Goal: Transaction & Acquisition: Download file/media

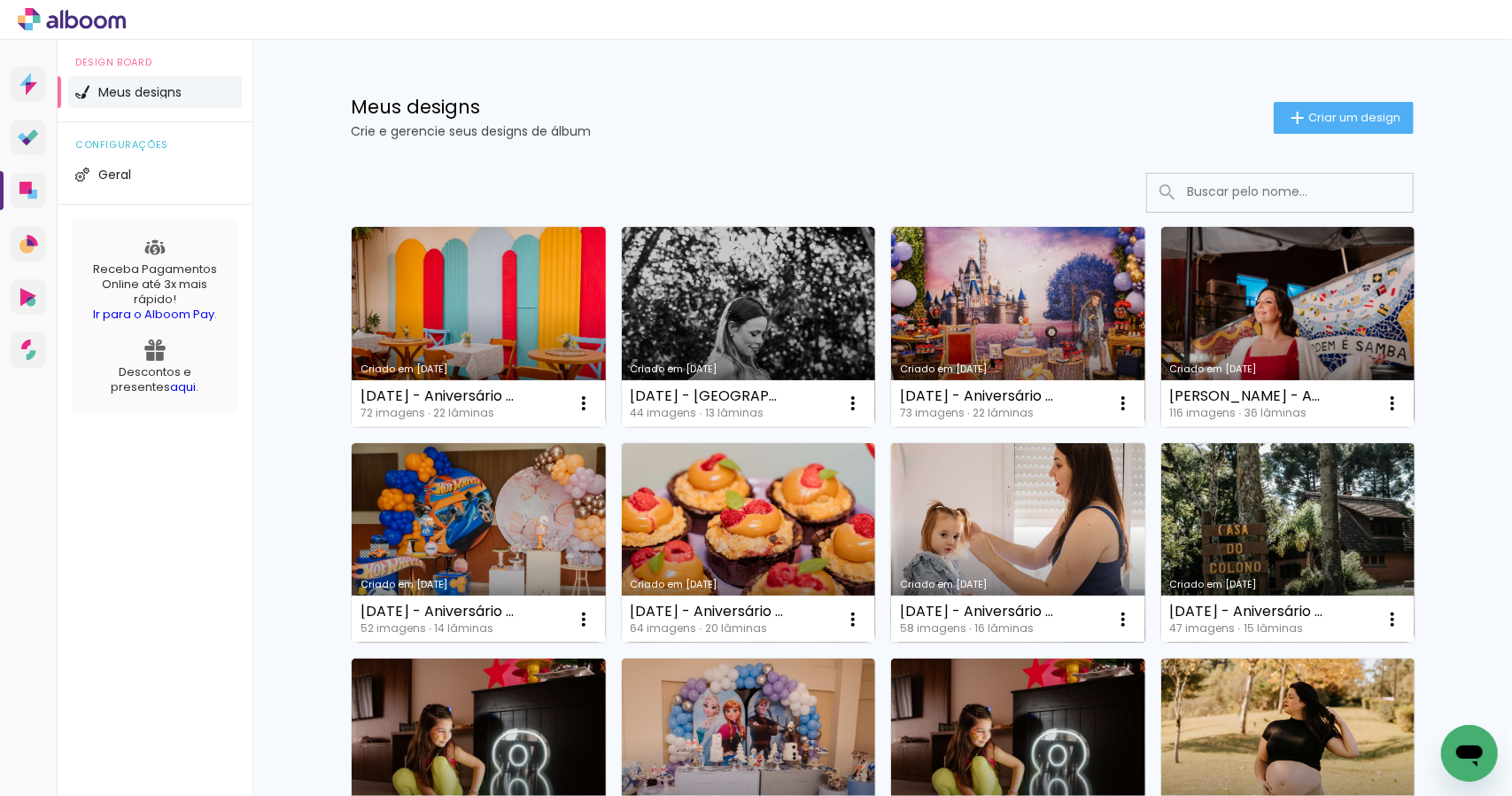
click at [995, 517] on link "Criado em [DATE]" at bounding box center [1018, 543] width 255 height 200
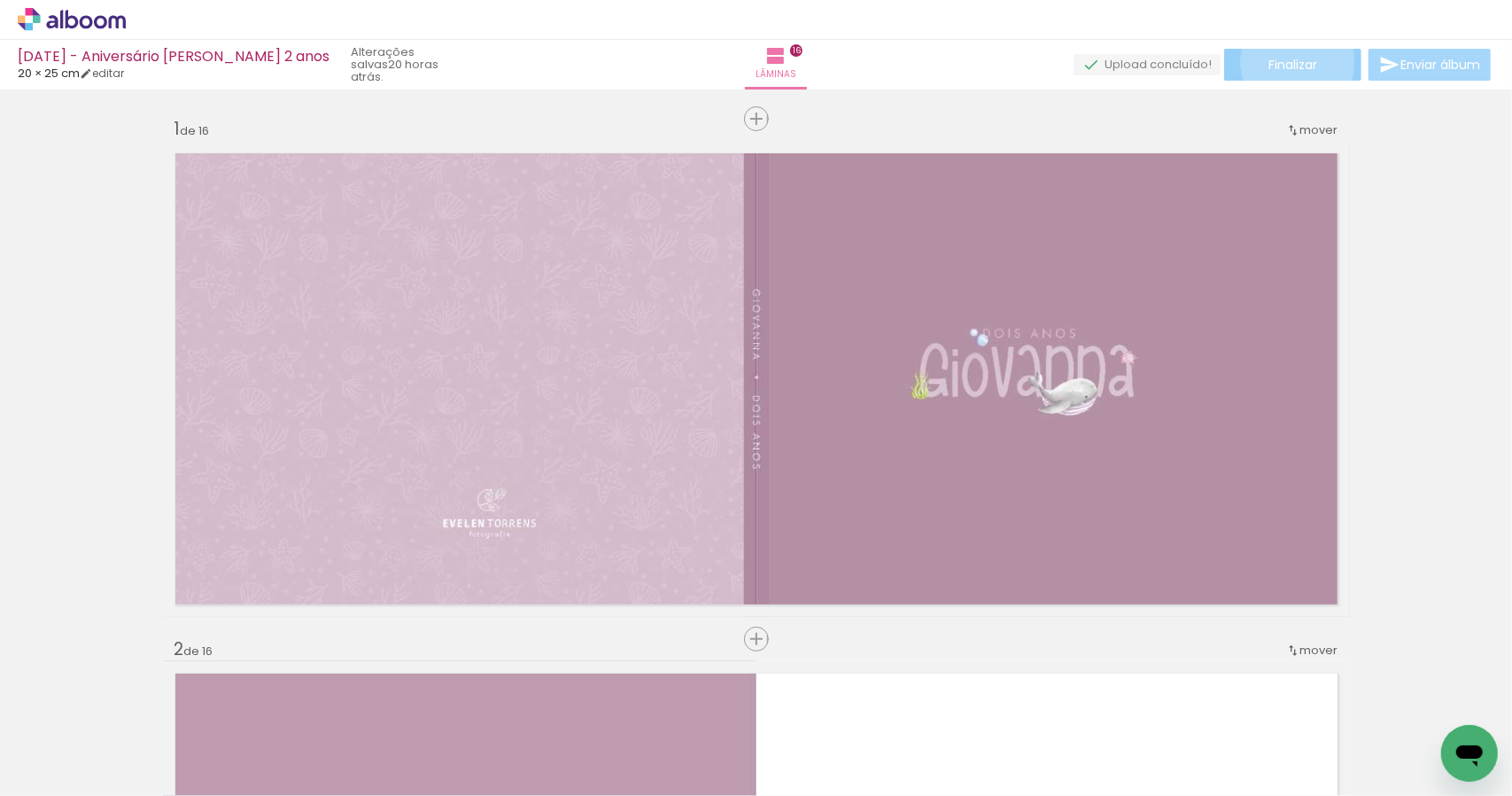
click at [1292, 62] on span "Finalizar" at bounding box center [1293, 65] width 49 height 13
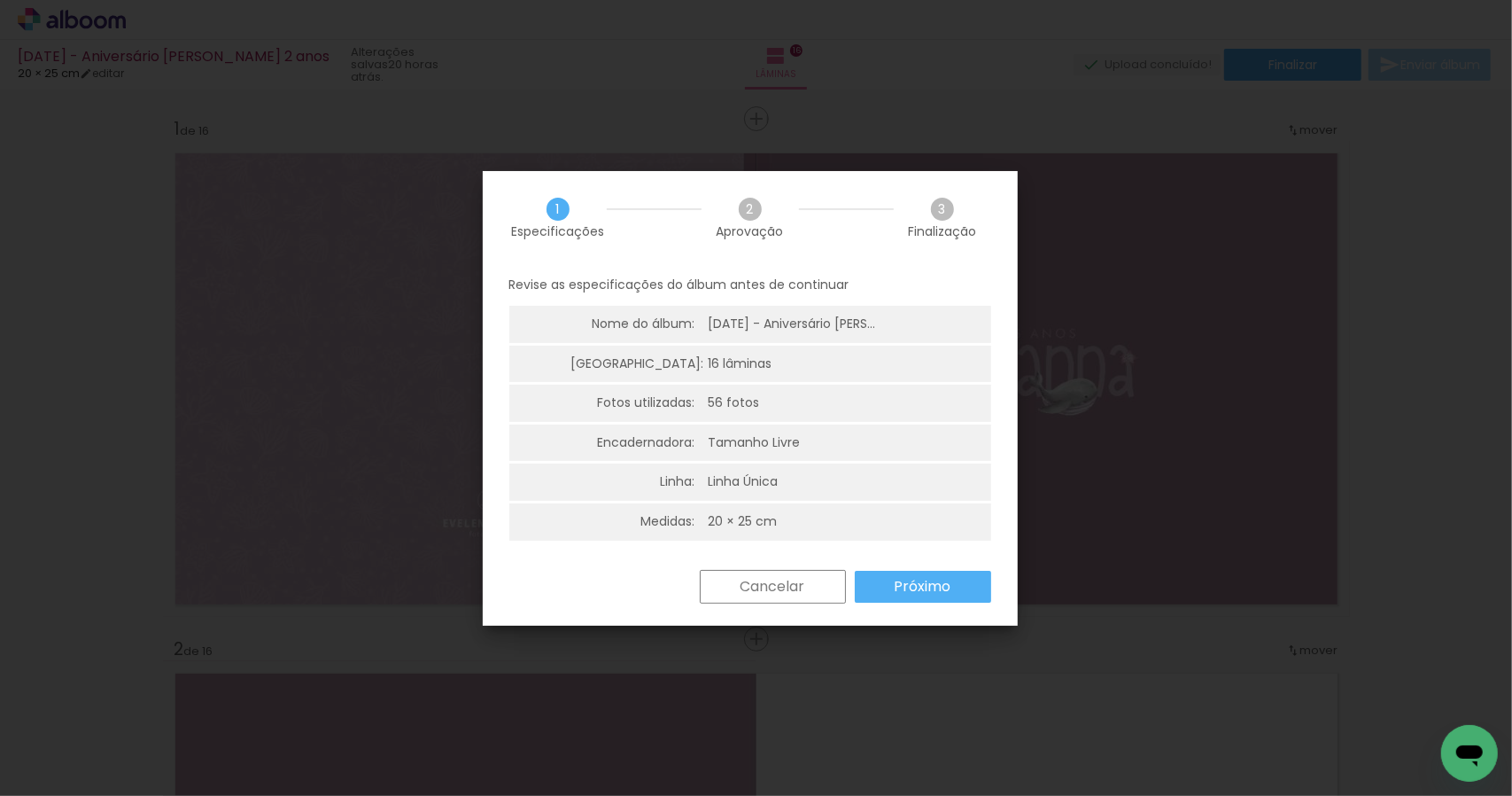
click at [0, 0] on slot "Próximo" at bounding box center [0, 0] width 0 height 0
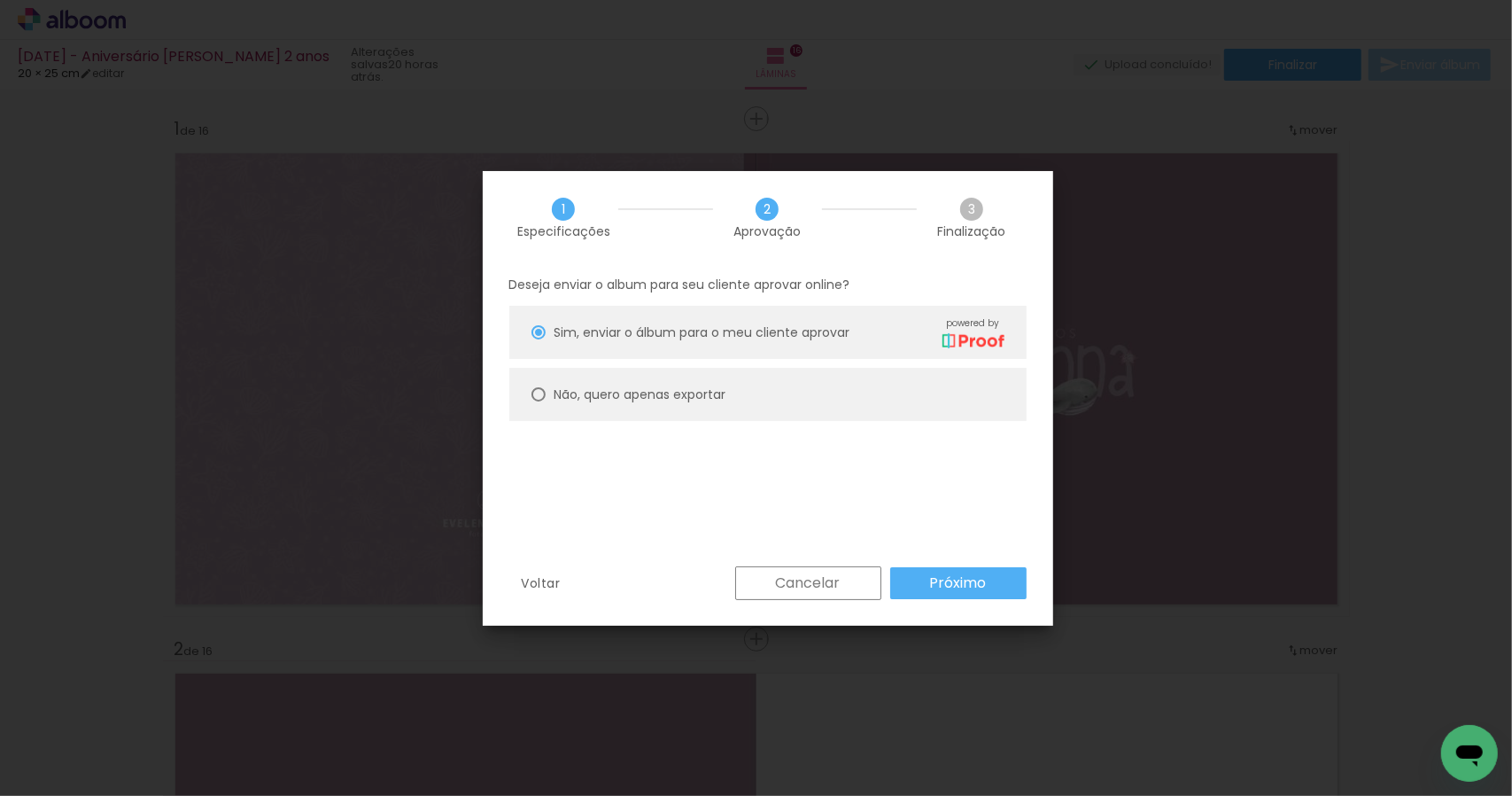
click at [544, 394] on paper-radio-button "Não, quero apenas exportar" at bounding box center [768, 394] width 518 height 53
type paper-radio-button "on"
click at [0, 0] on slot "Próximo" at bounding box center [0, 0] width 0 height 0
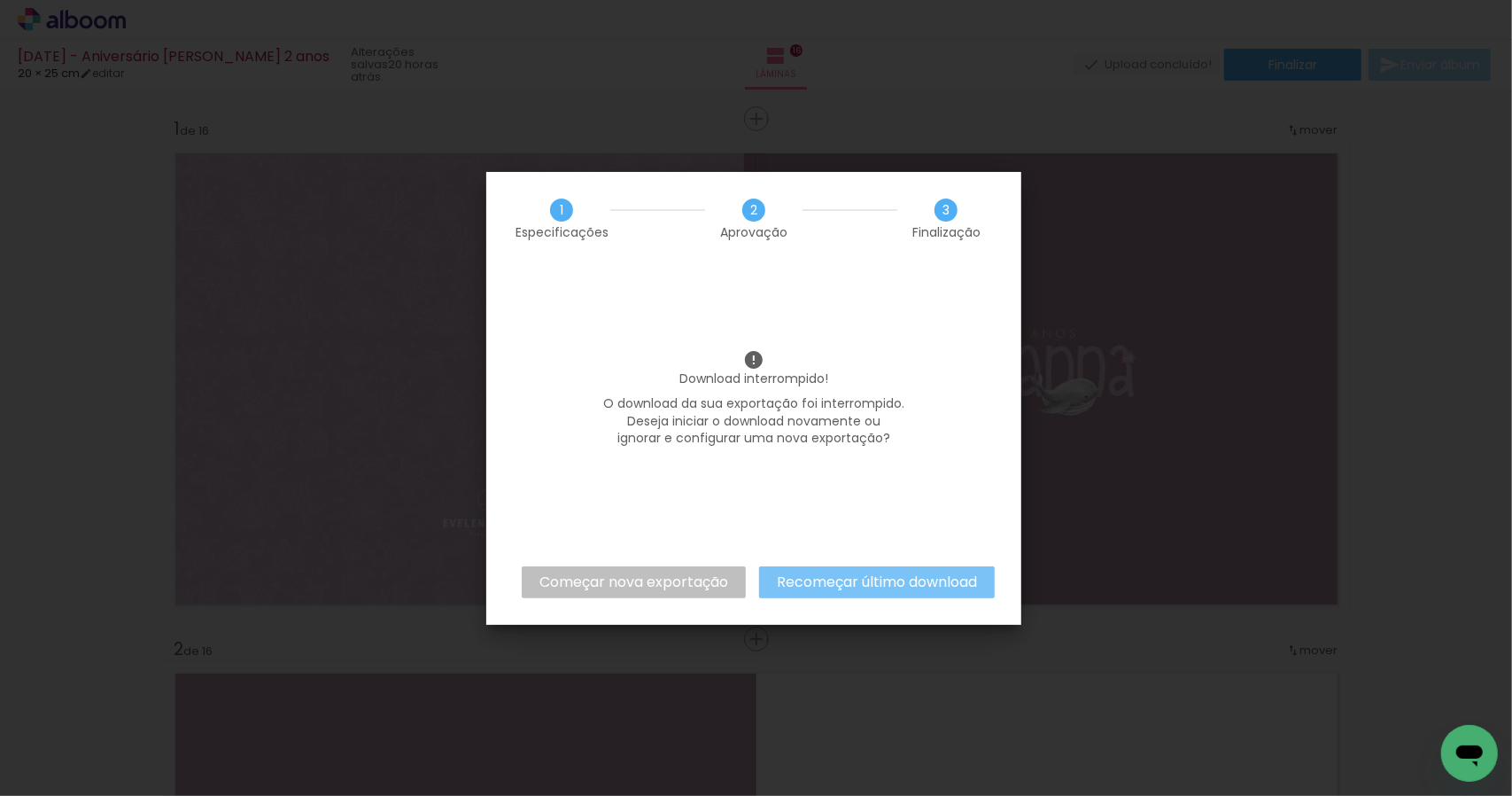
drag, startPoint x: 902, startPoint y: 577, endPoint x: 578, endPoint y: 547, distance: 325.4
click at [266, 576] on body "link( href="../../bower_components/polymer/polymer.html" rel="import" ) picture…" at bounding box center [756, 398] width 1512 height 796
click at [0, 0] on slot "Começar nova exportação" at bounding box center [0, 0] width 0 height 0
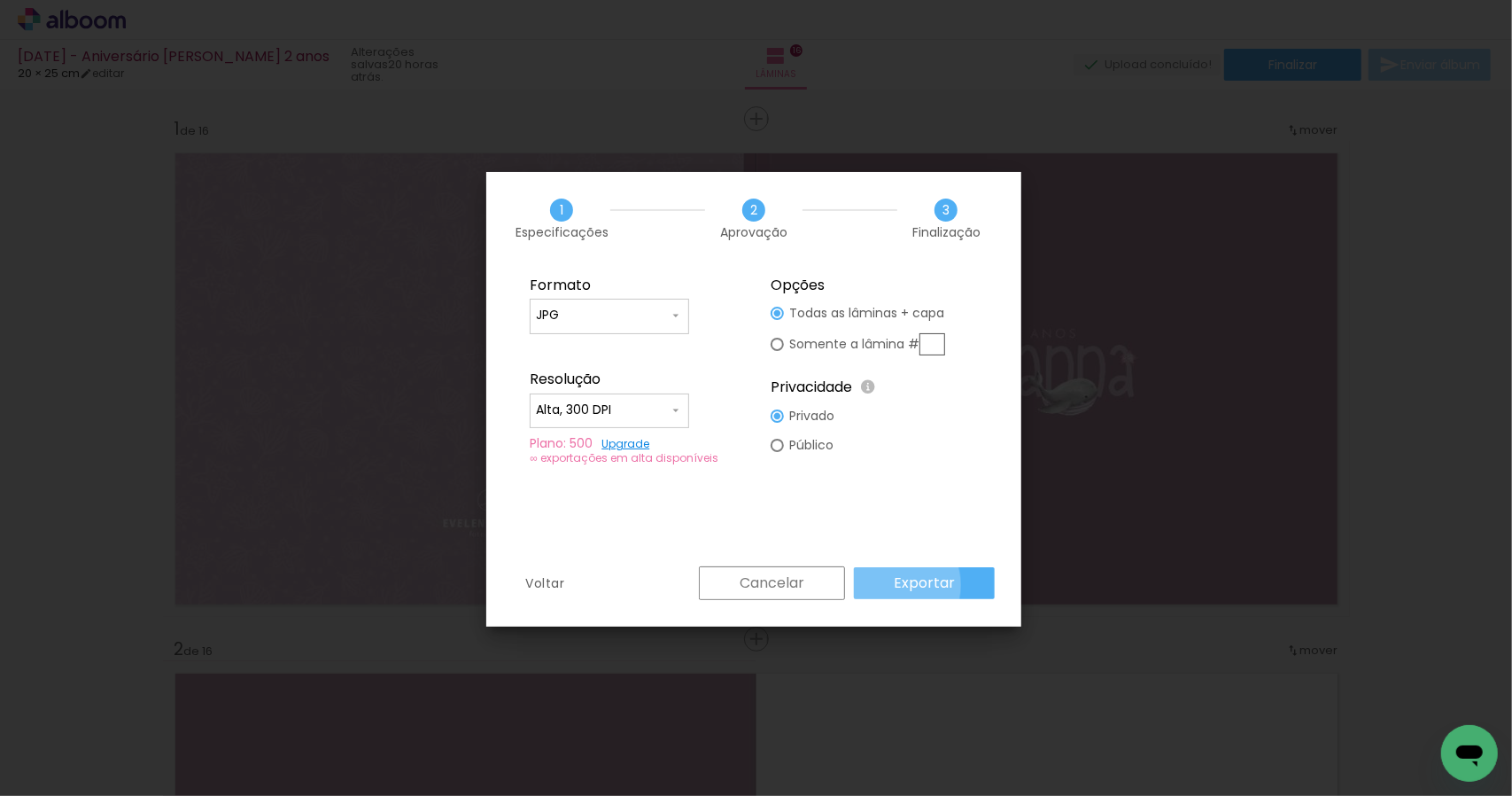
click at [895, 584] on paper-button "Exportar" at bounding box center [924, 583] width 141 height 32
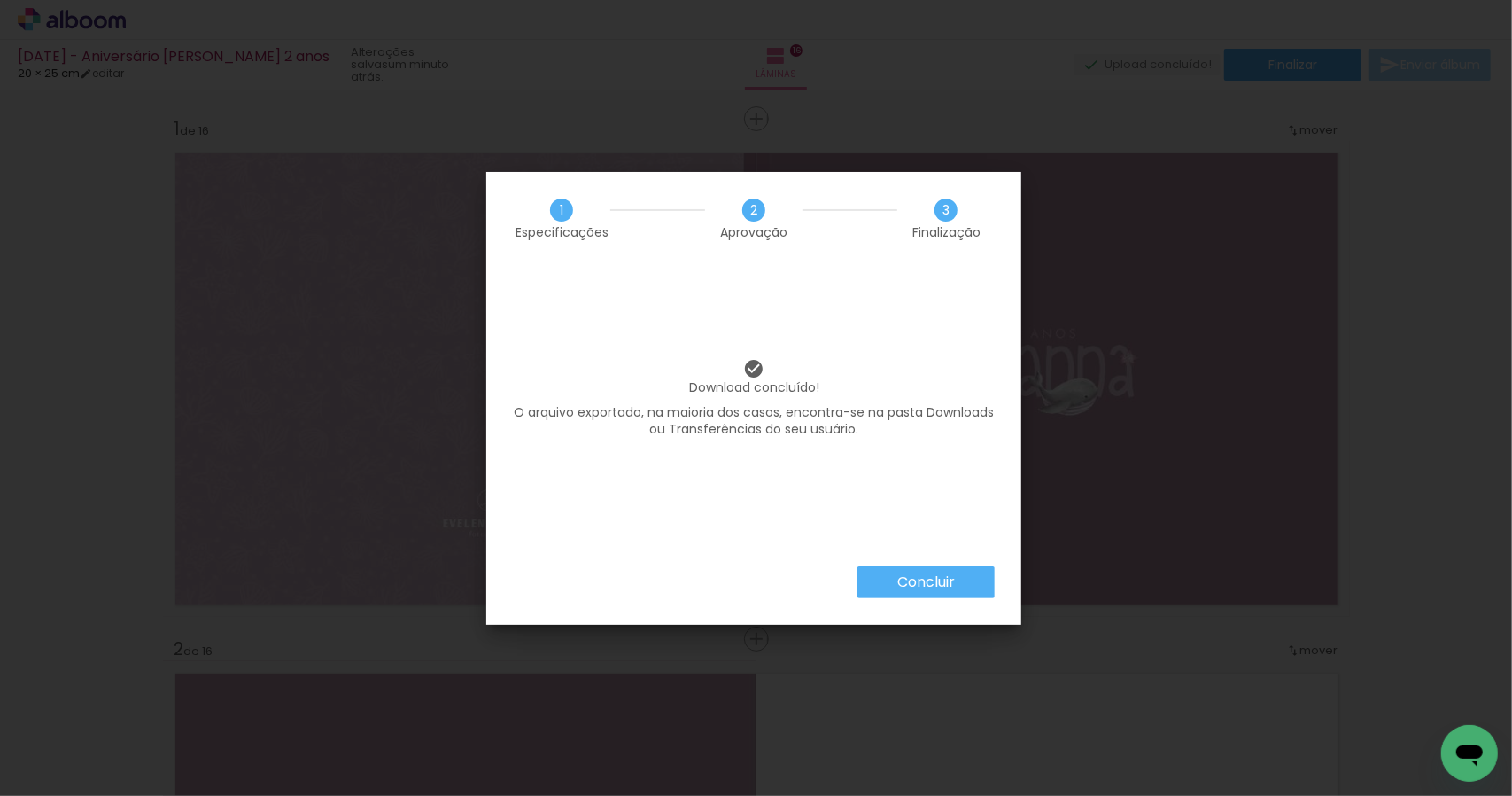
click at [0, 0] on slot "Concluir" at bounding box center [0, 0] width 0 height 0
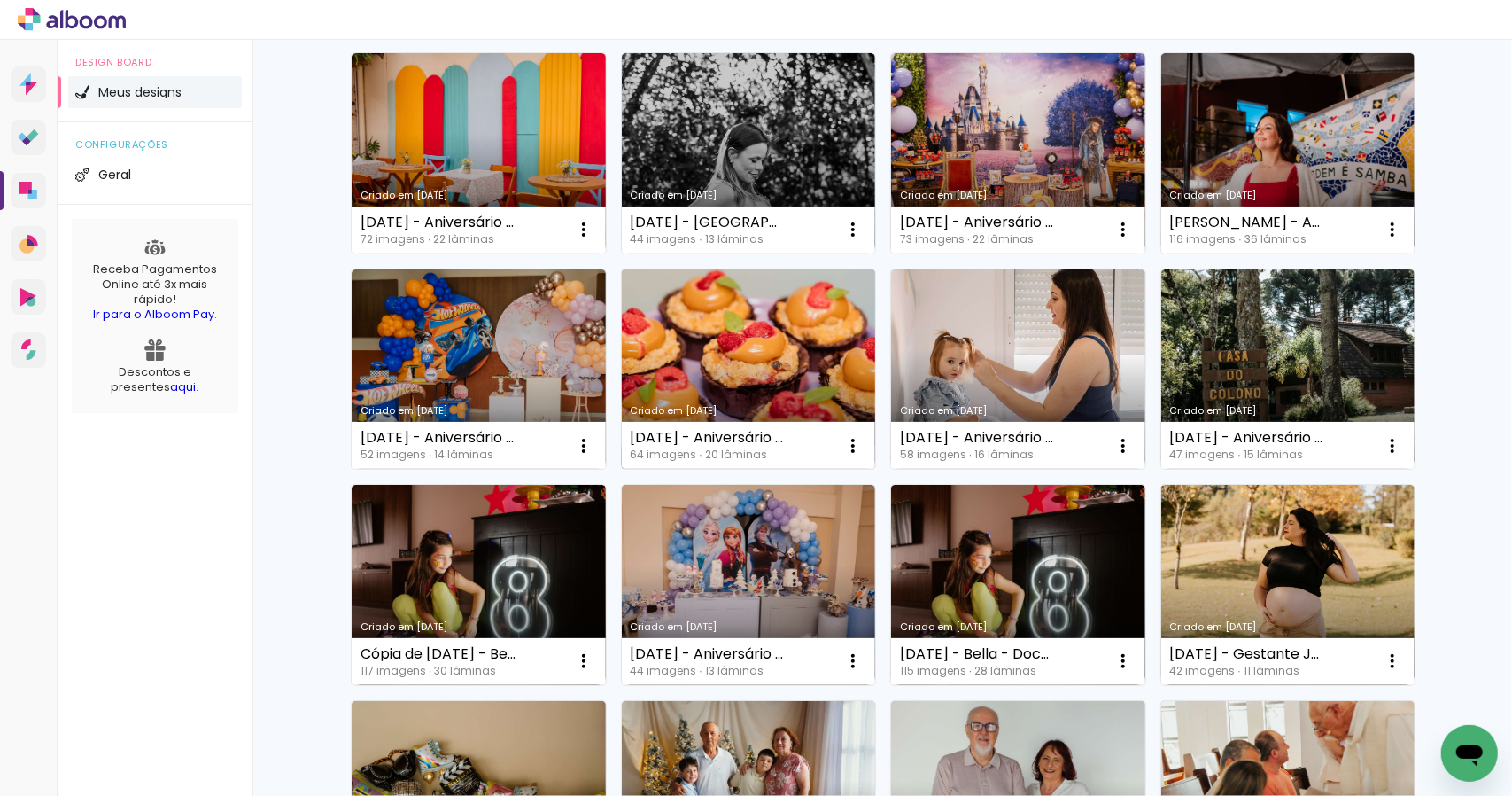
scroll to position [355, 0]
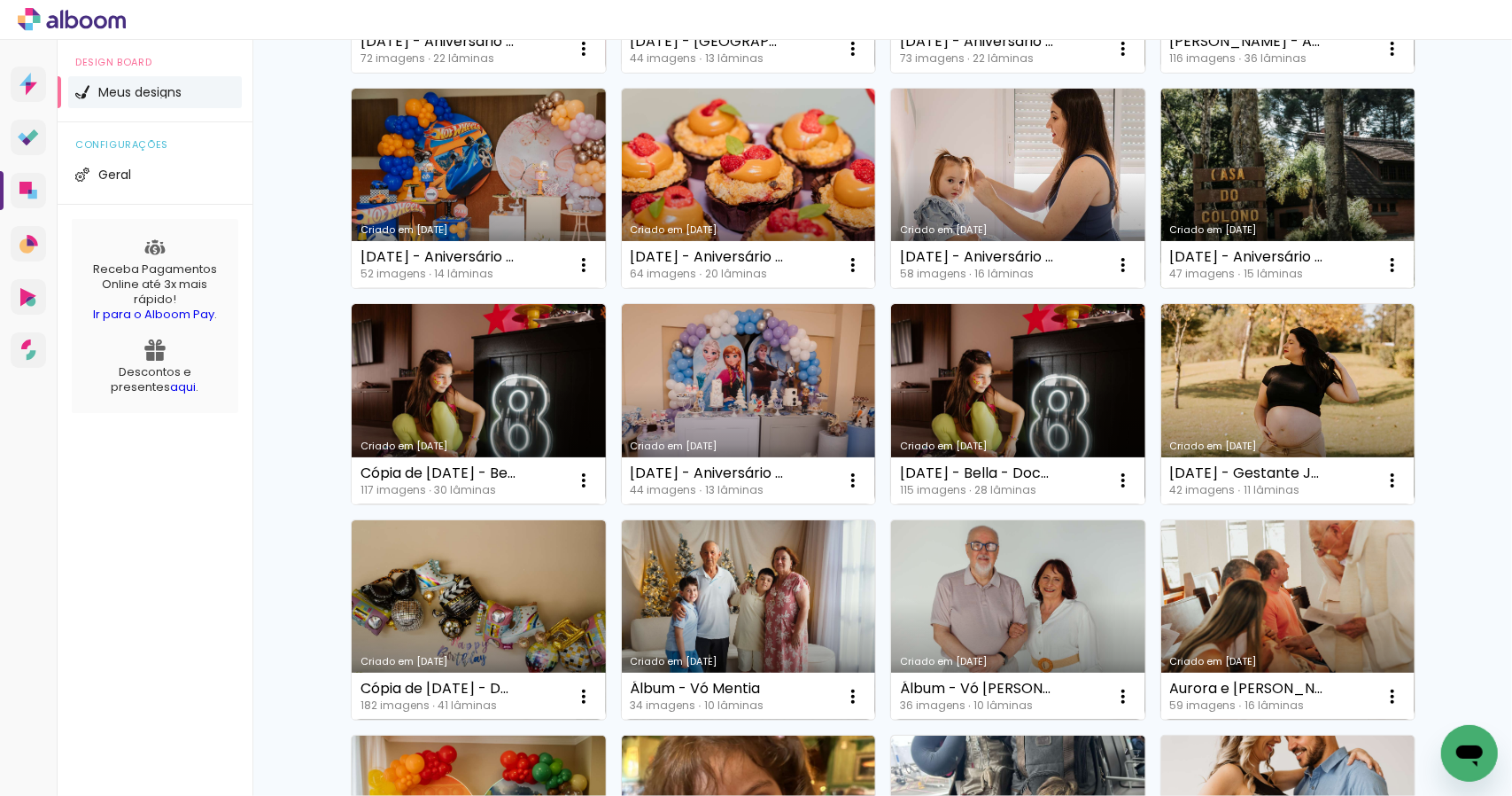
click at [1246, 194] on link "Criado em [DATE]" at bounding box center [1289, 188] width 255 height 200
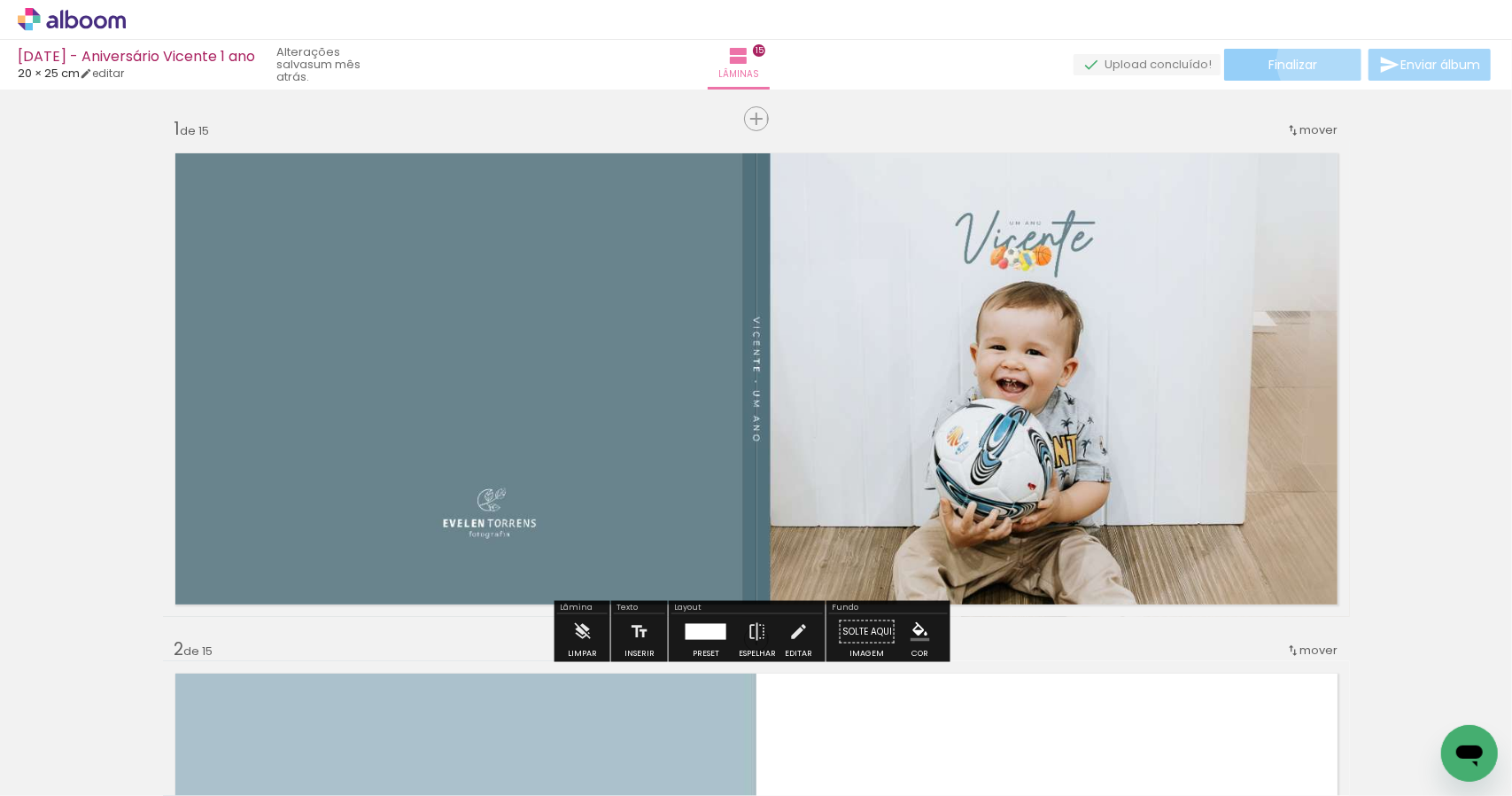
click at [1315, 61] on paper-button "Finalizar" at bounding box center [1292, 64] width 138 height 32
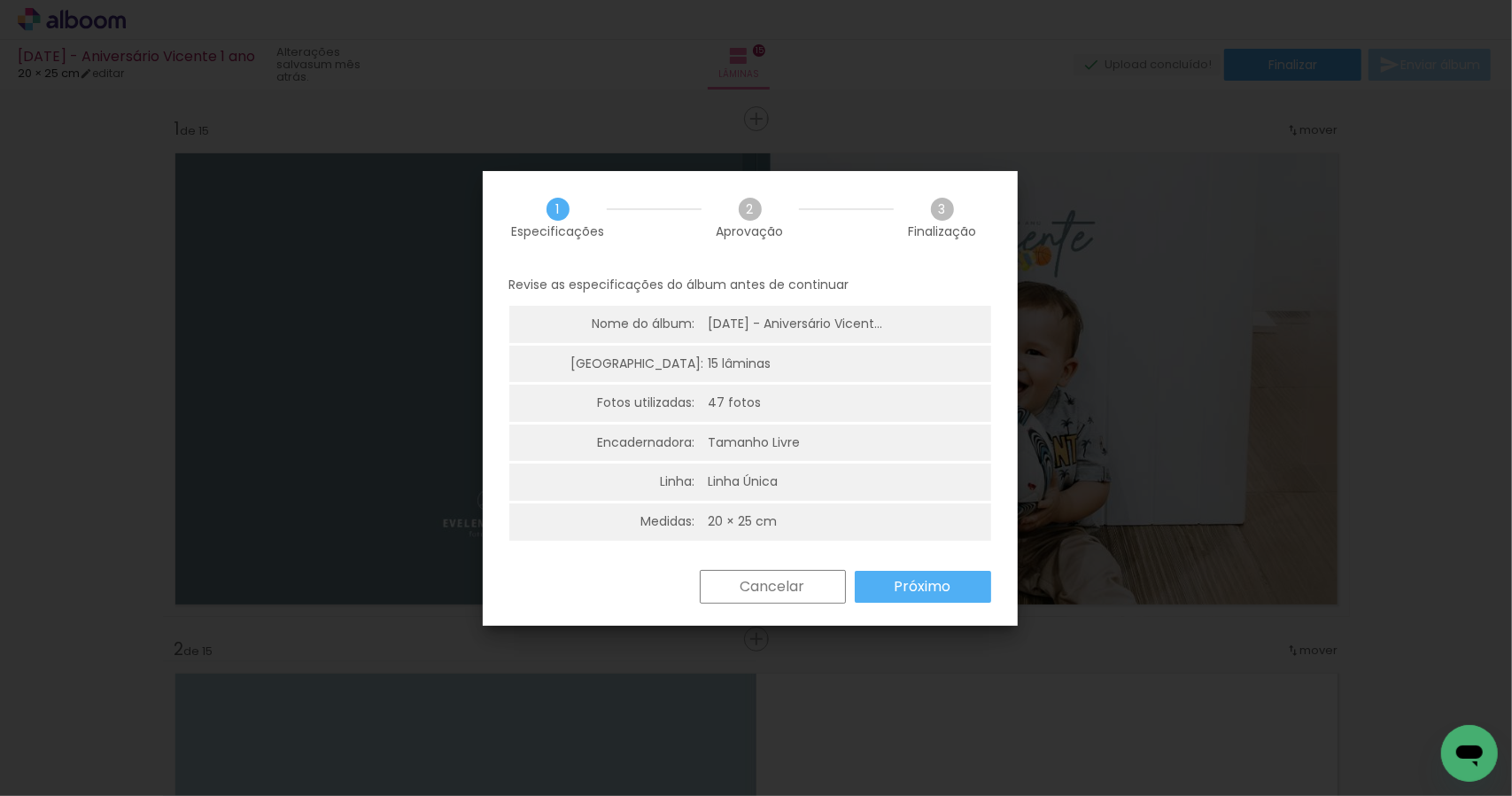
click at [0, 0] on slot "Próximo" at bounding box center [0, 0] width 0 height 0
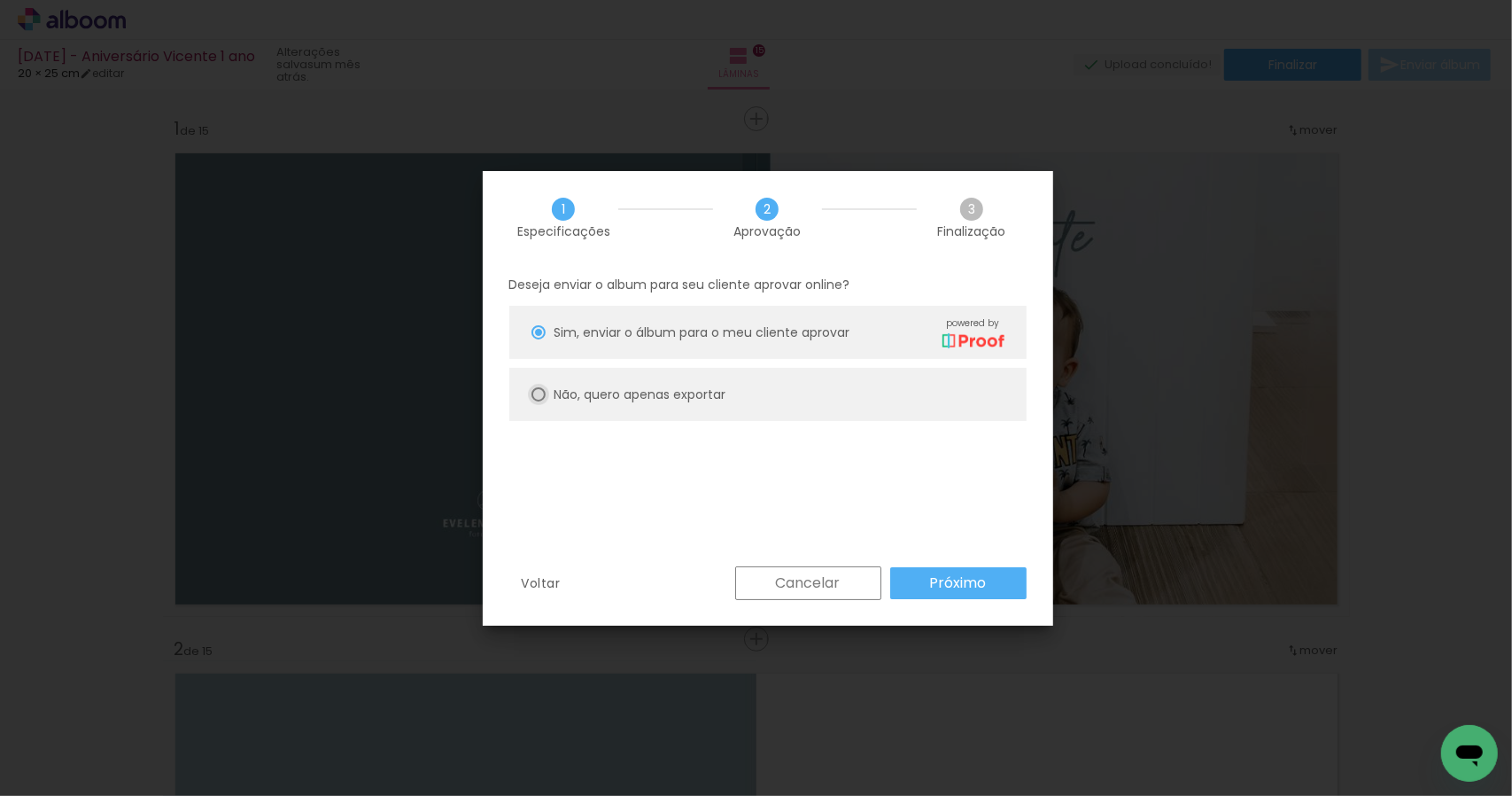
click at [537, 339] on div at bounding box center [539, 332] width 14 height 14
type paper-radio-button "on"
click at [967, 595] on paper-button "Próximo" at bounding box center [958, 583] width 137 height 32
type input "Alta, 300 DPI"
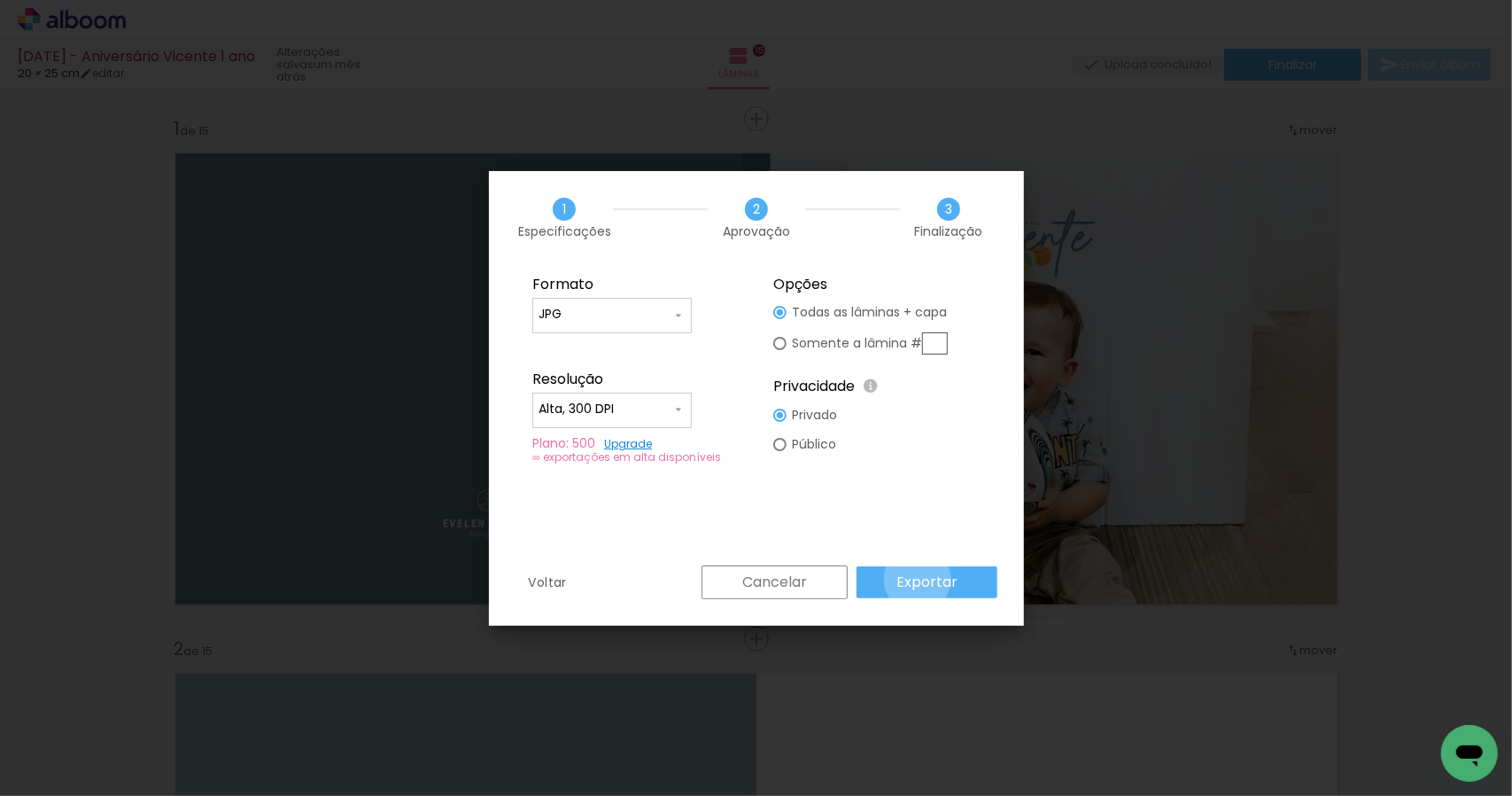
click at [0, 0] on slot "Exportar" at bounding box center [0, 0] width 0 height 0
